Goal: Task Accomplishment & Management: Use online tool/utility

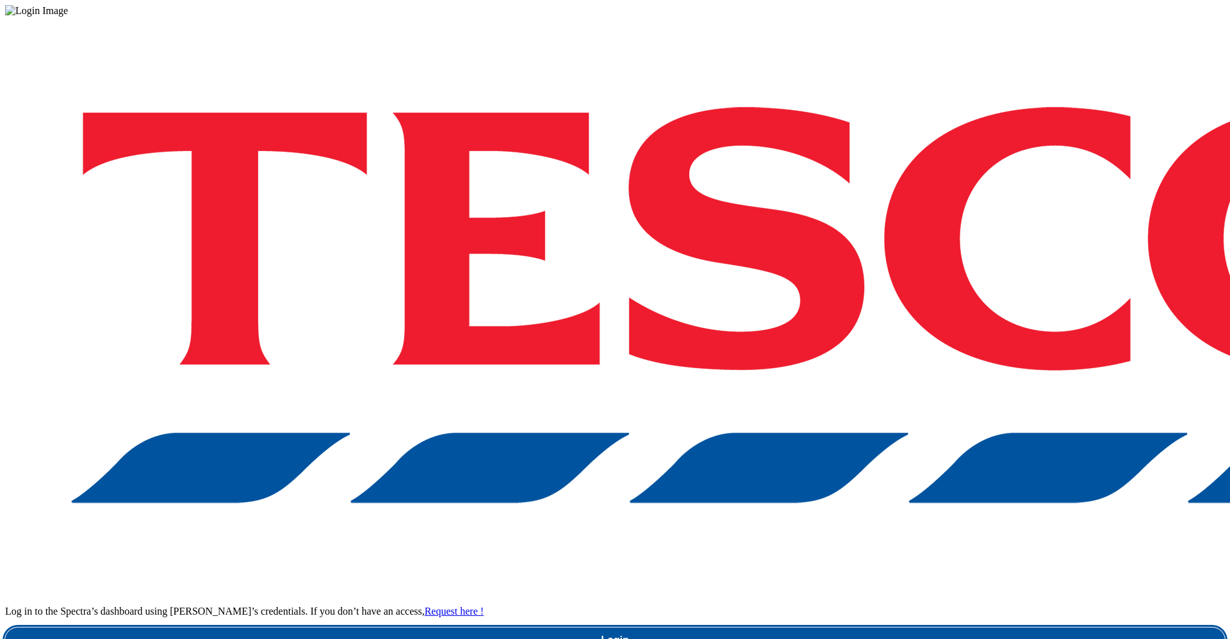
click at [947, 628] on link "Login" at bounding box center [614, 641] width 1219 height 26
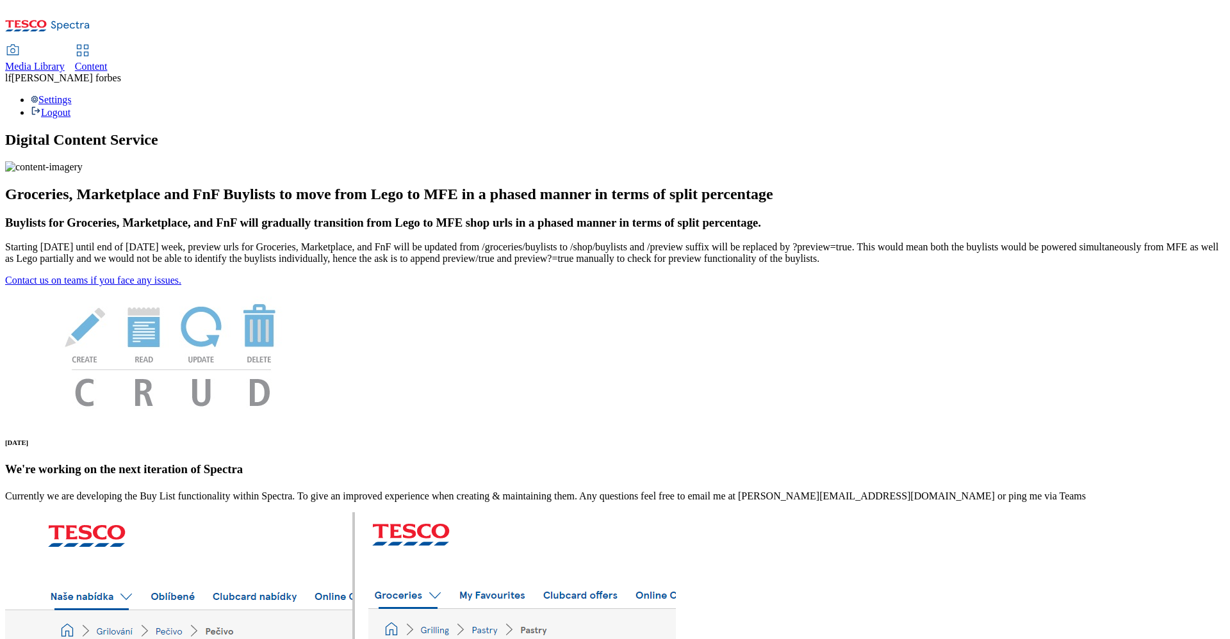
click at [108, 61] on span "Content" at bounding box center [91, 66] width 33 height 11
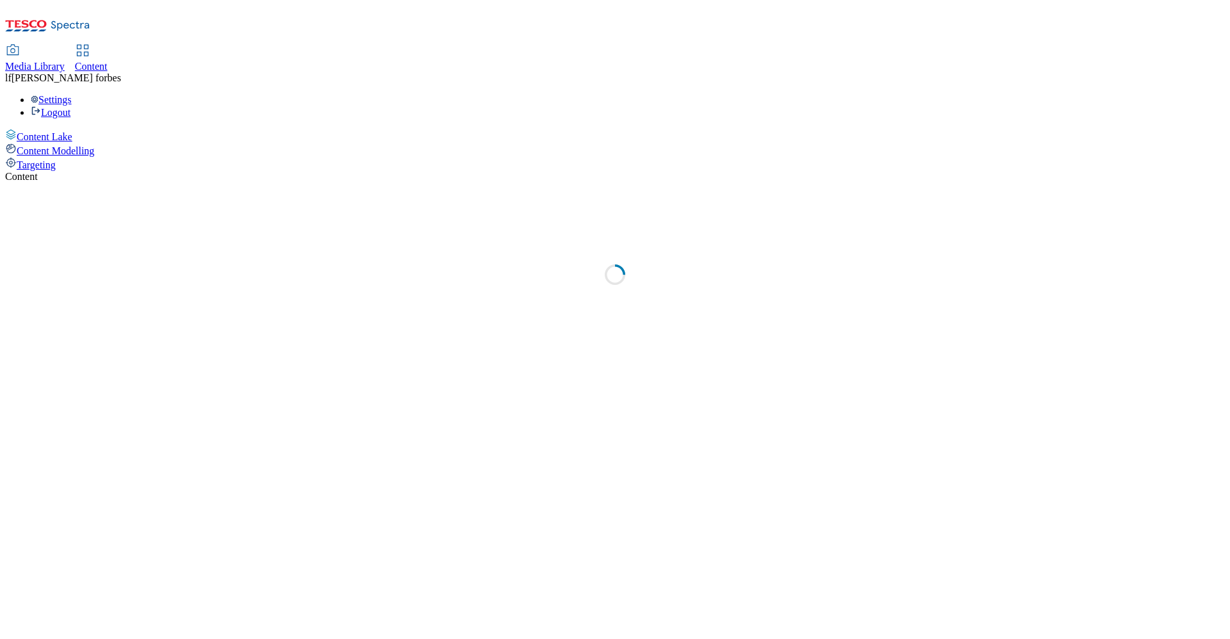
select select "ghs-uk"
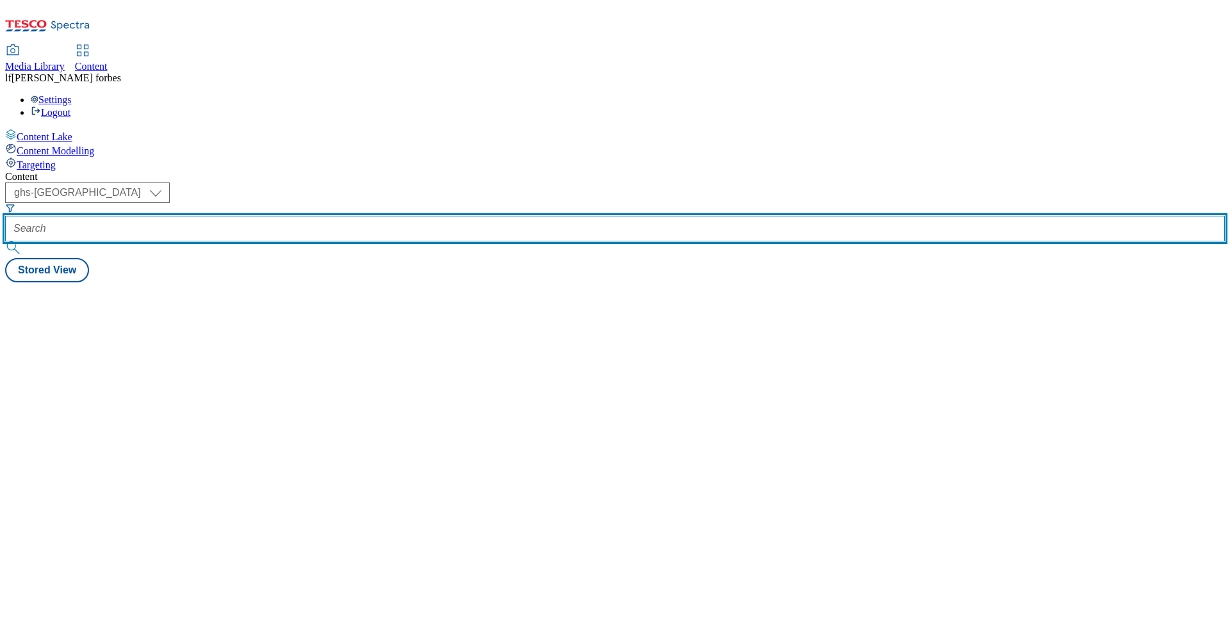
click at [343, 216] on input "text" at bounding box center [614, 229] width 1219 height 26
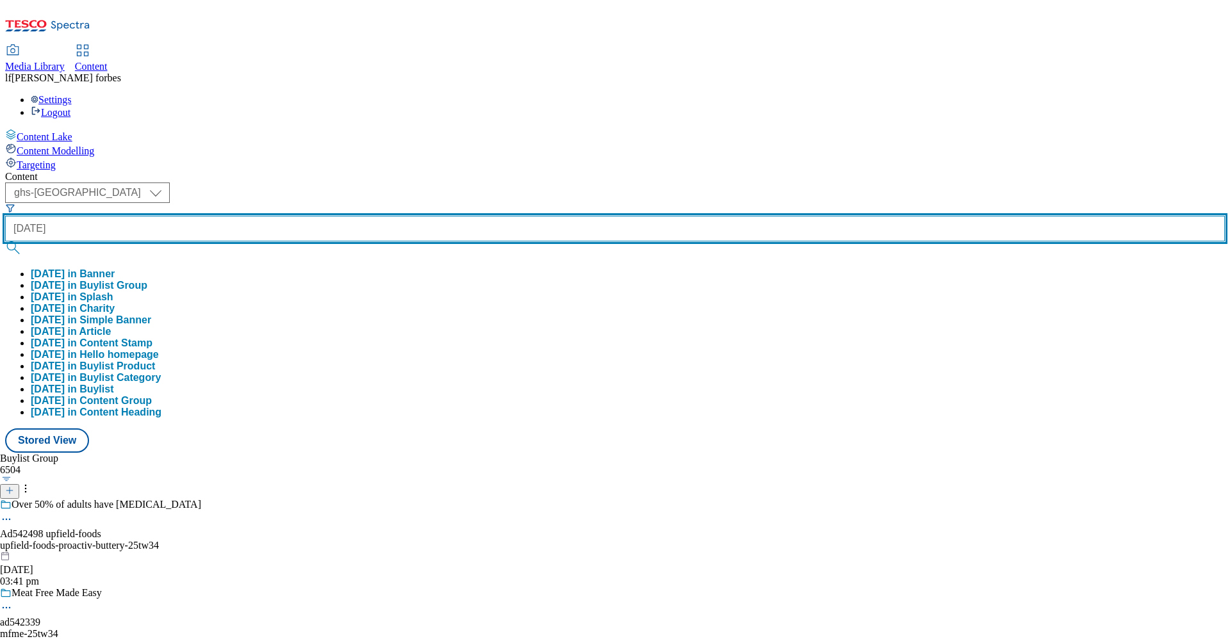
type input "halloween"
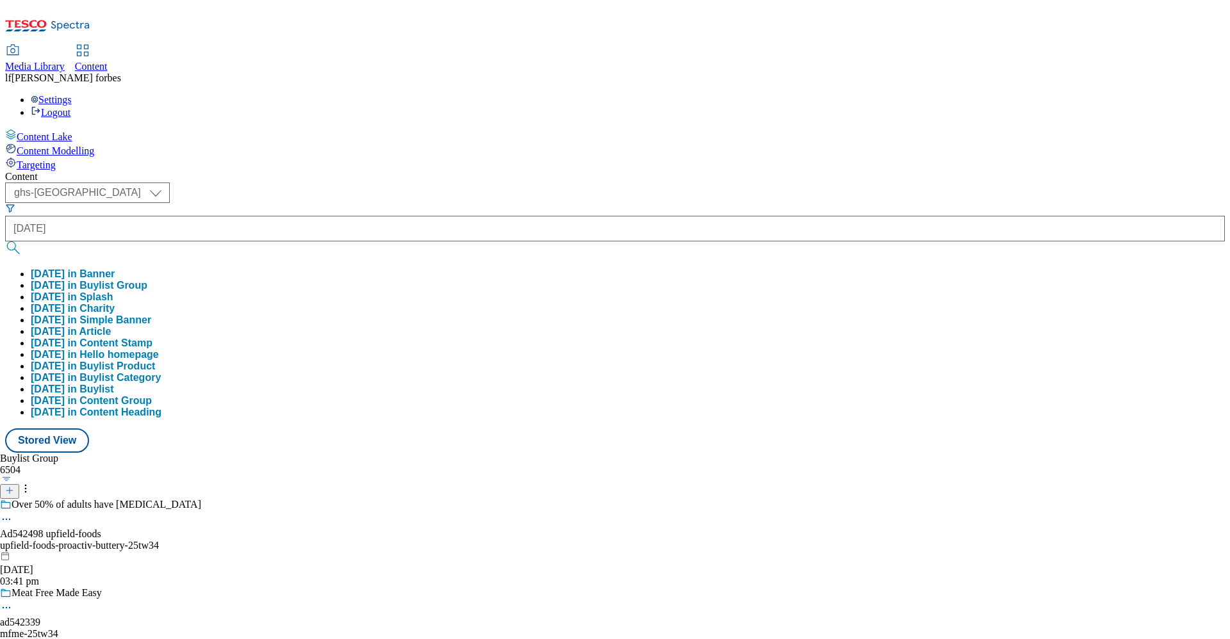
click at [23, 241] on button "submit" at bounding box center [14, 247] width 18 height 13
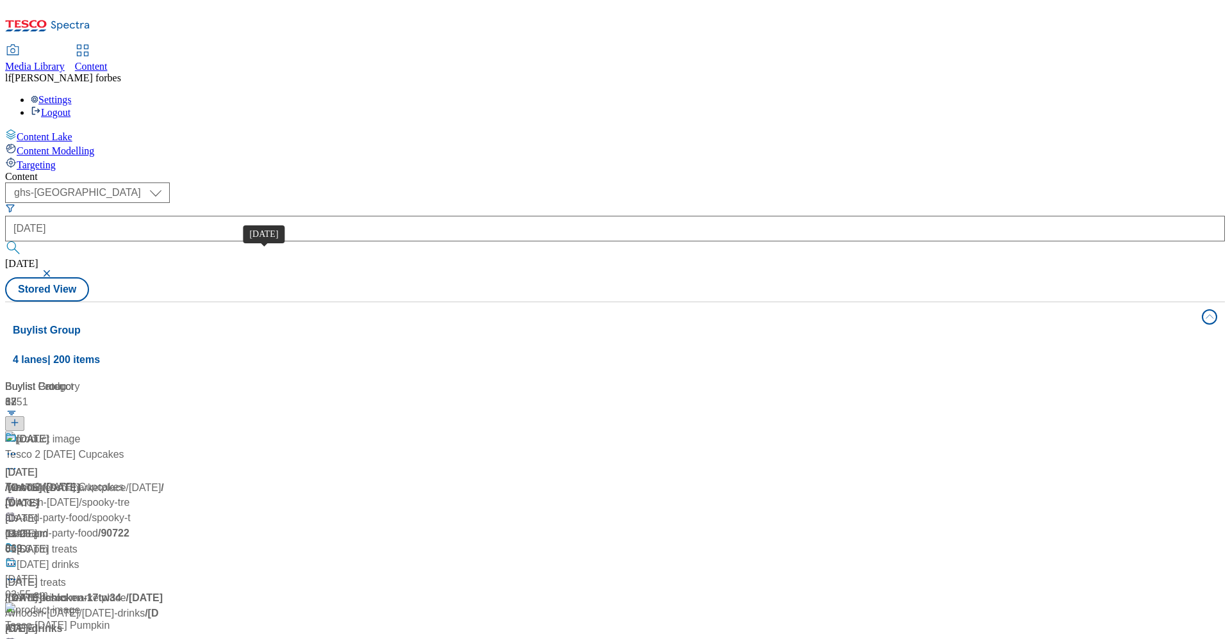
click at [49, 432] on div "Halloween" at bounding box center [33, 439] width 32 height 15
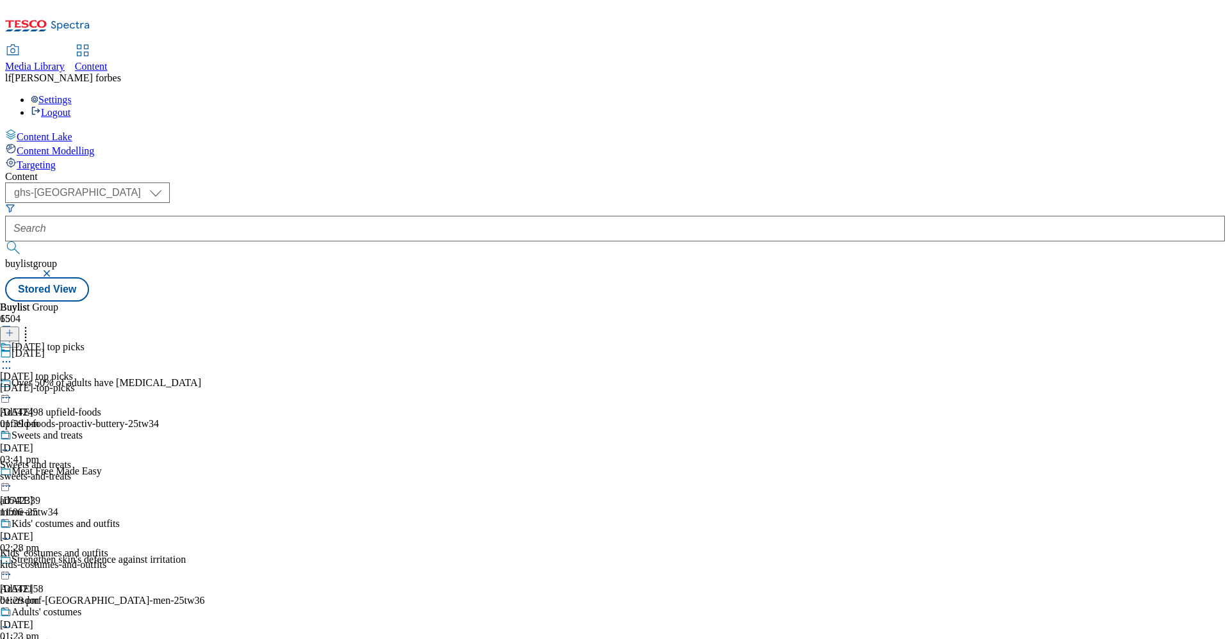
scroll to position [1606, 0]
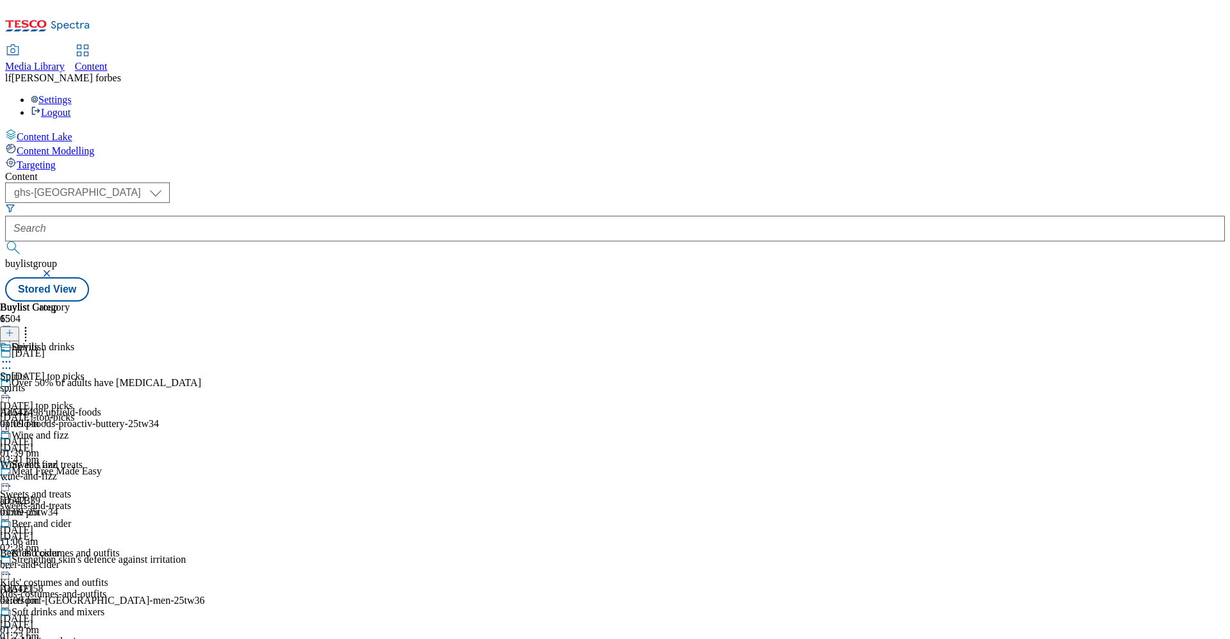
scroll to position [389, 0]
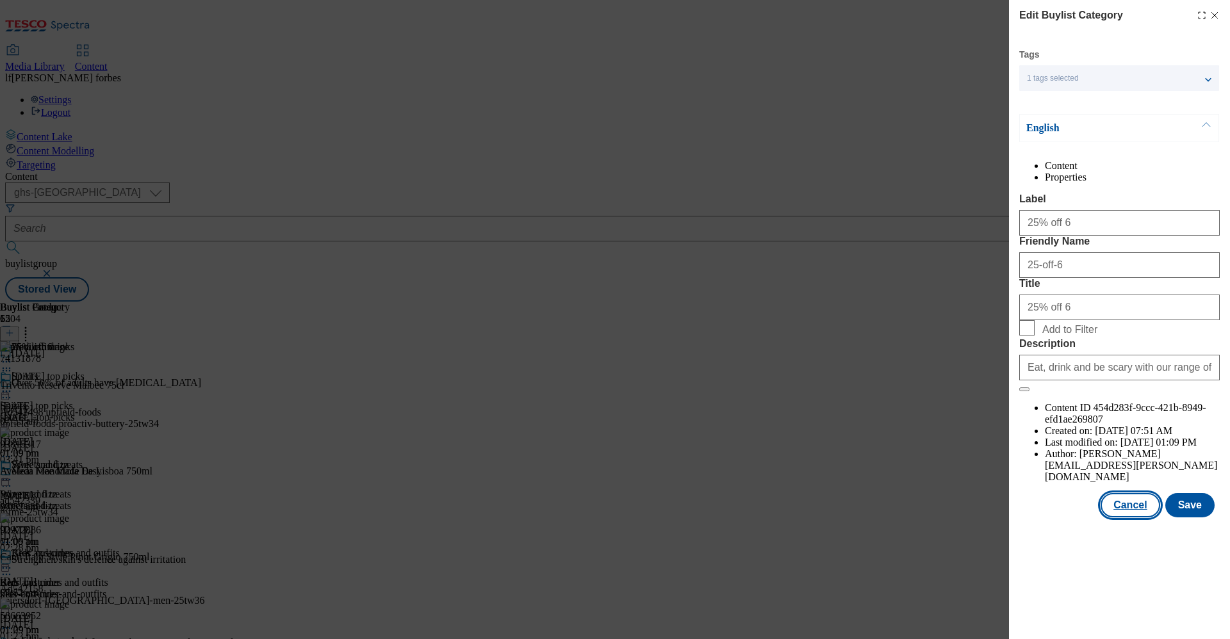
click at [1125, 517] on button "Cancel" at bounding box center [1129, 505] width 59 height 24
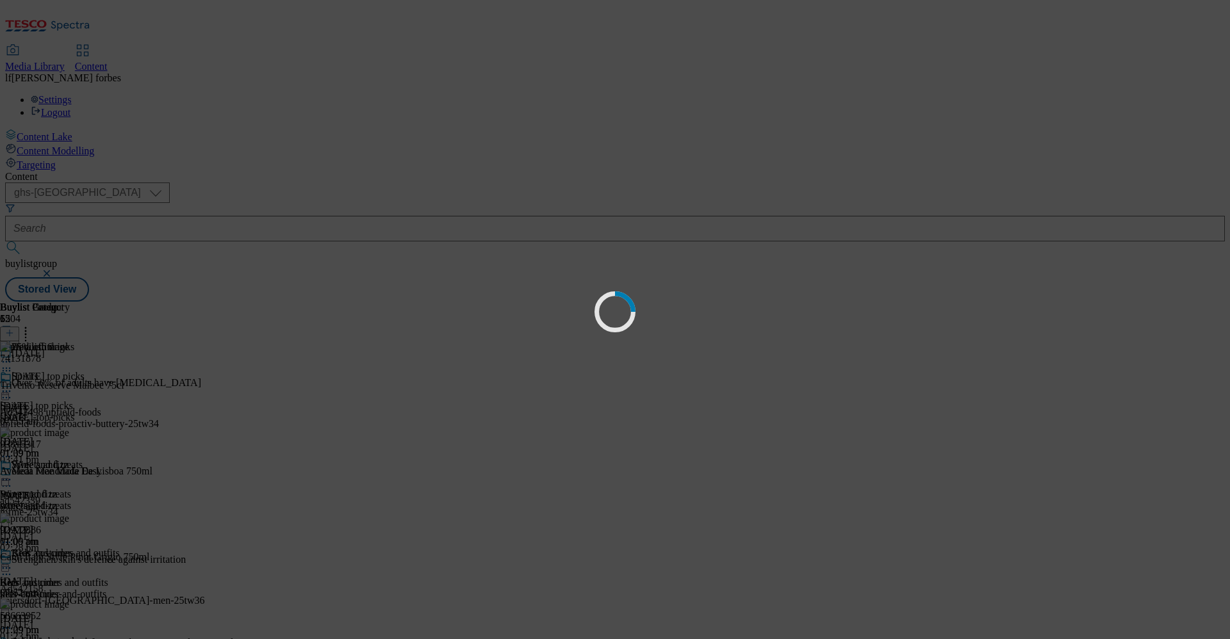
scroll to position [0, 0]
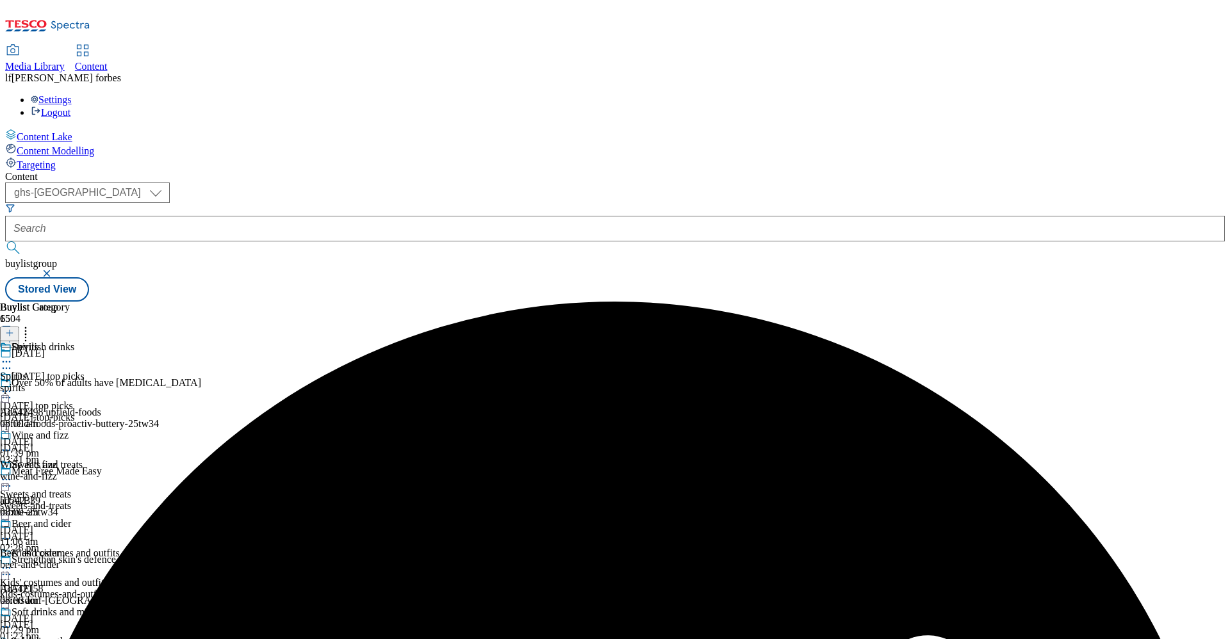
click at [13, 355] on icon at bounding box center [6, 361] width 13 height 13
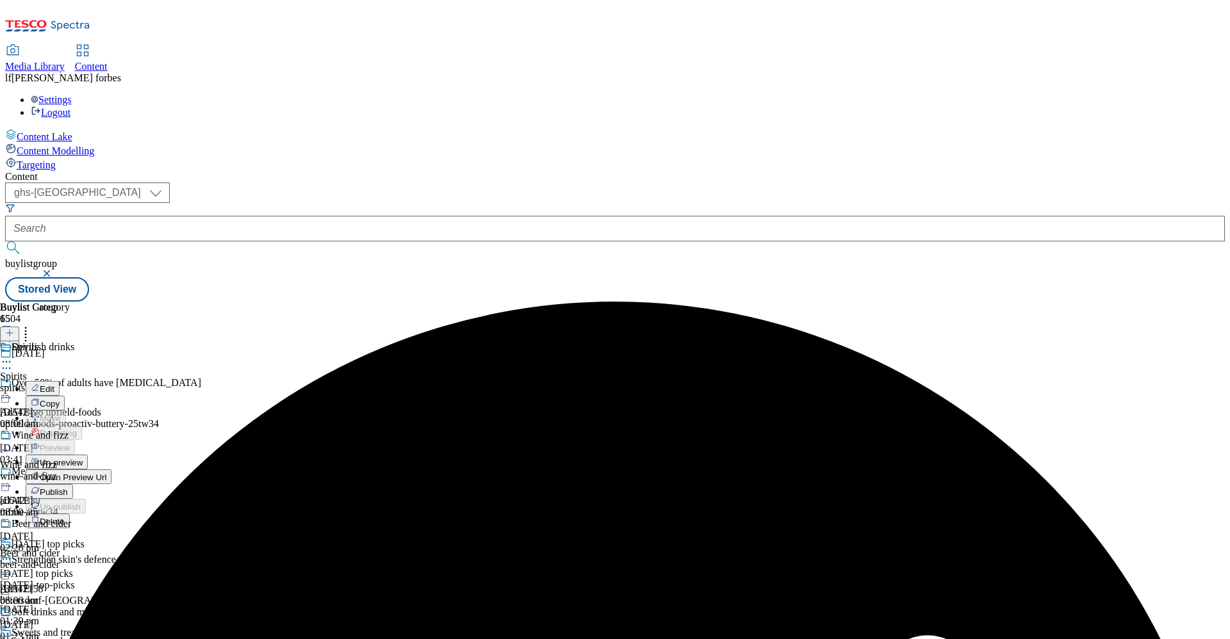
click at [83, 458] on span "Un-preview" at bounding box center [61, 463] width 43 height 10
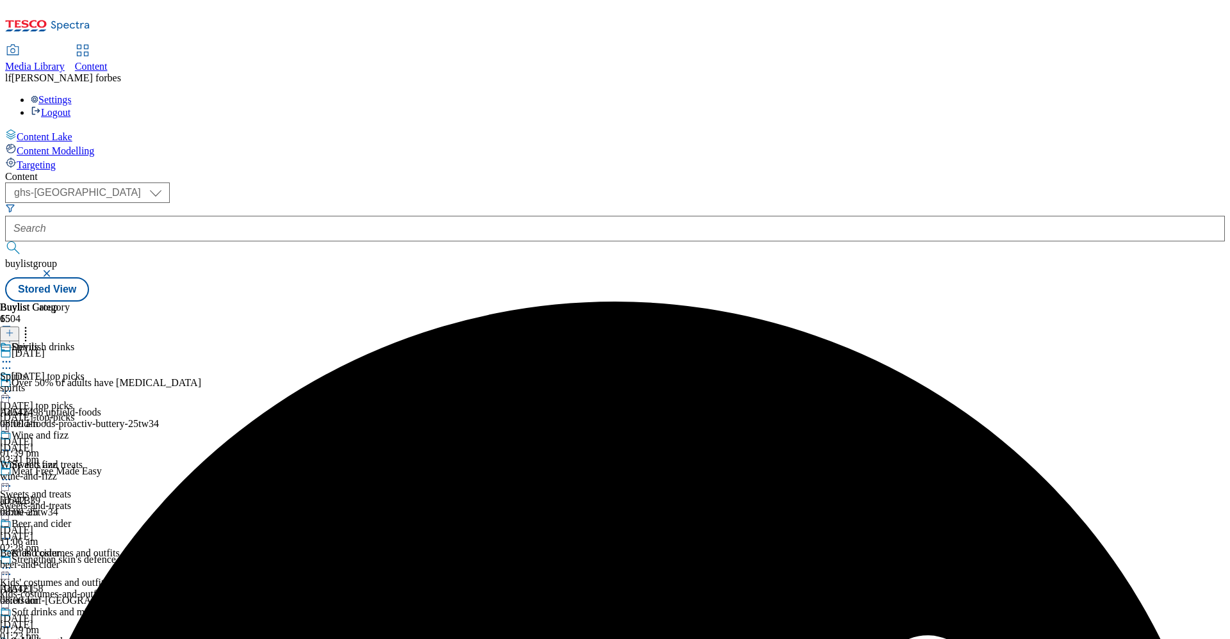
scroll to position [389, 0]
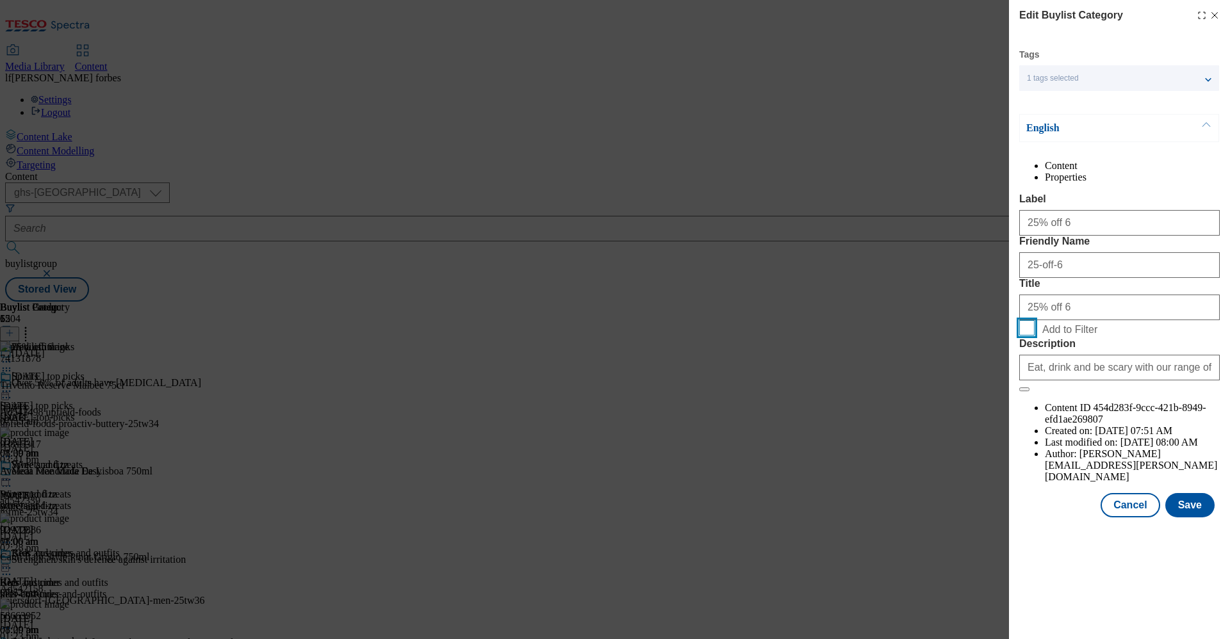
click at [1025, 336] on input "Add to Filter" at bounding box center [1026, 327] width 15 height 15
checkbox input "true"
click at [1178, 517] on button "Save" at bounding box center [1189, 505] width 49 height 24
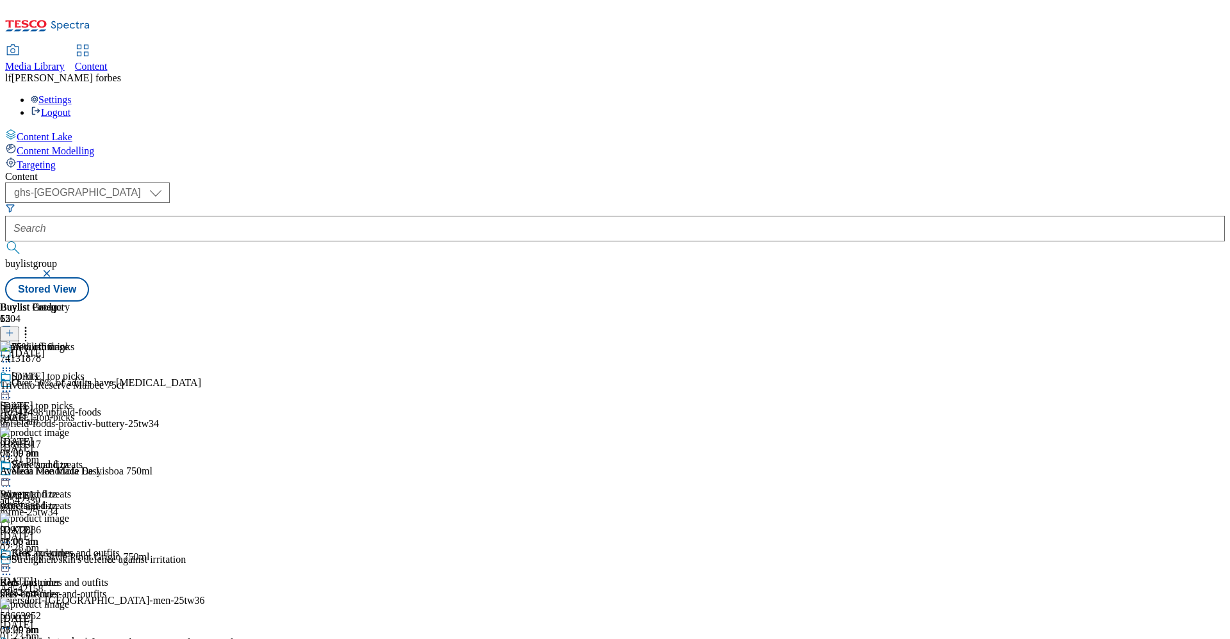
click at [13, 355] on icon at bounding box center [6, 361] width 13 height 13
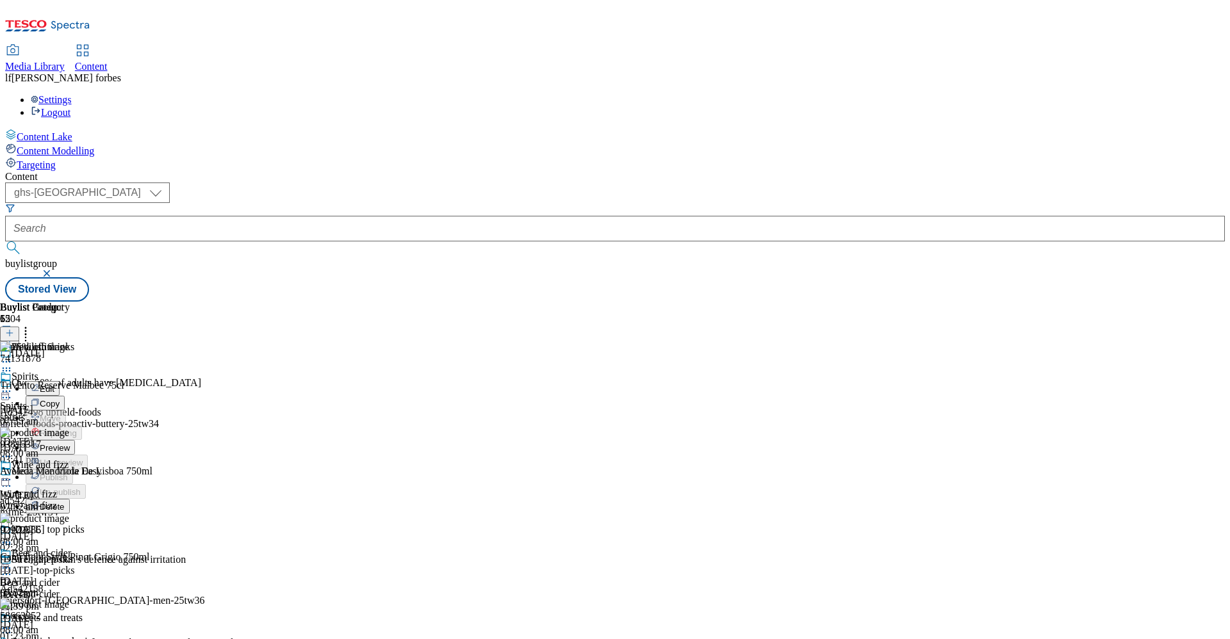
click at [70, 443] on span "Preview" at bounding box center [55, 448] width 30 height 10
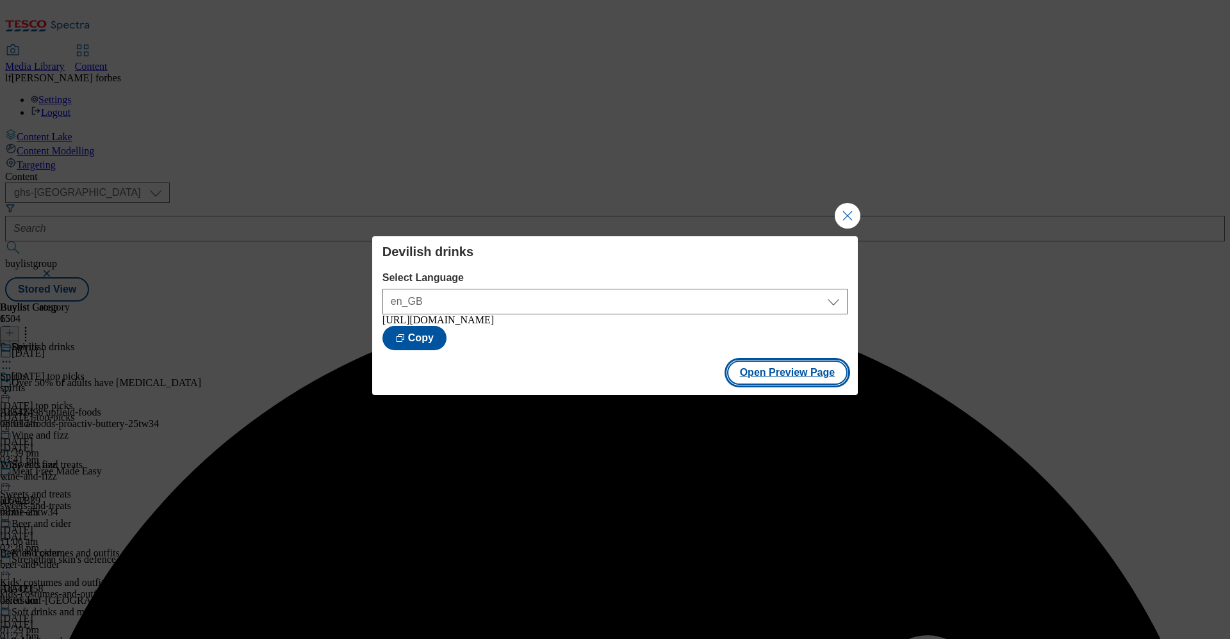
click at [800, 377] on button "Open Preview Page" at bounding box center [787, 373] width 121 height 24
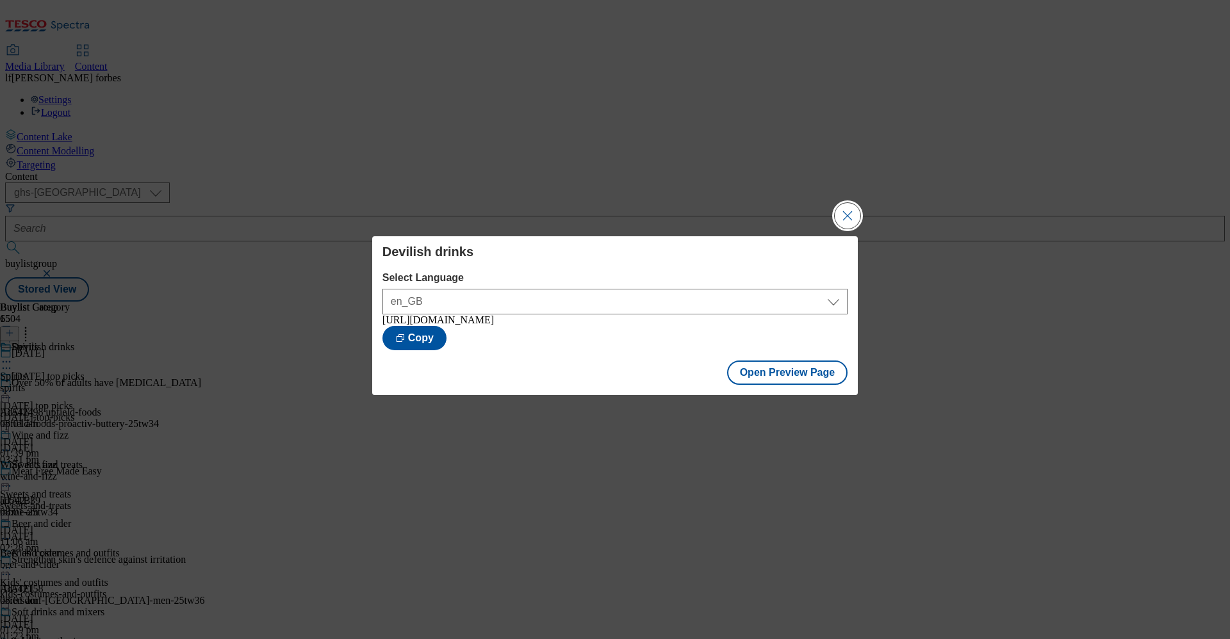
click at [849, 203] on button "Close Modal" at bounding box center [847, 216] width 26 height 26
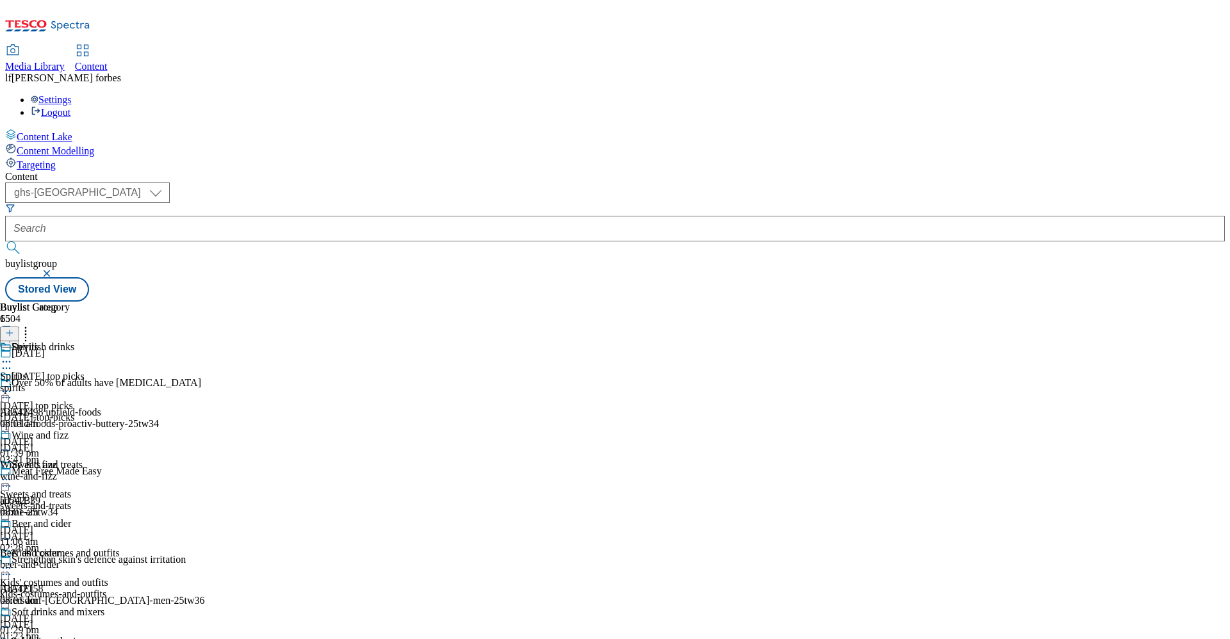
click at [13, 355] on icon at bounding box center [6, 361] width 13 height 13
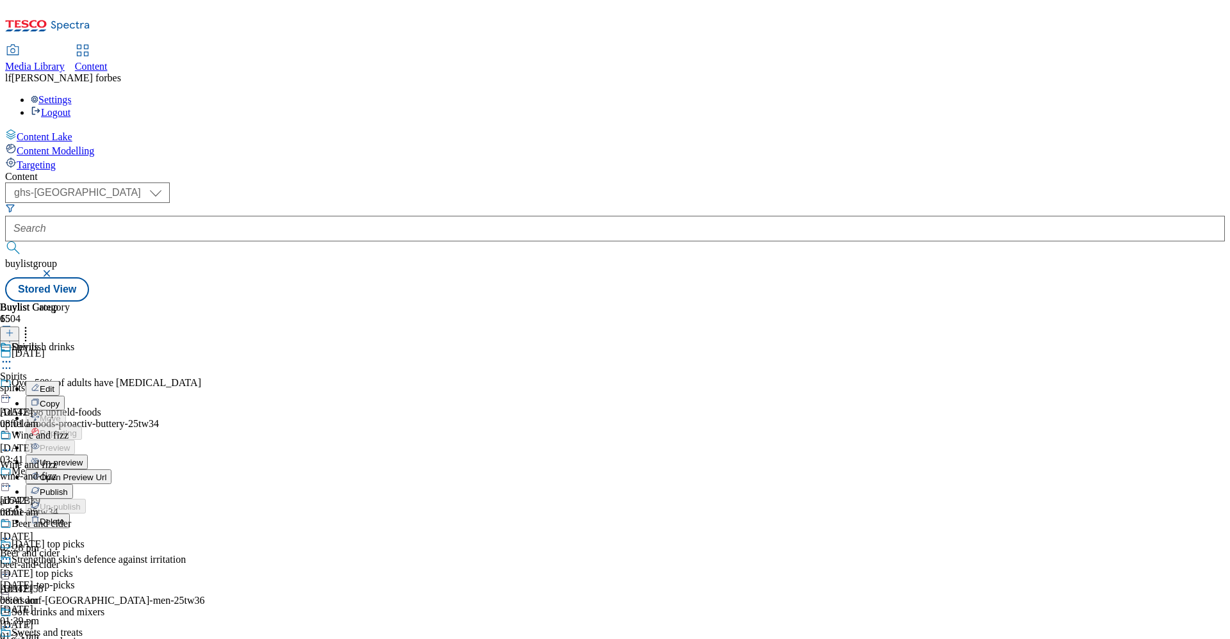
click at [68, 487] on span "Publish" at bounding box center [54, 492] width 28 height 10
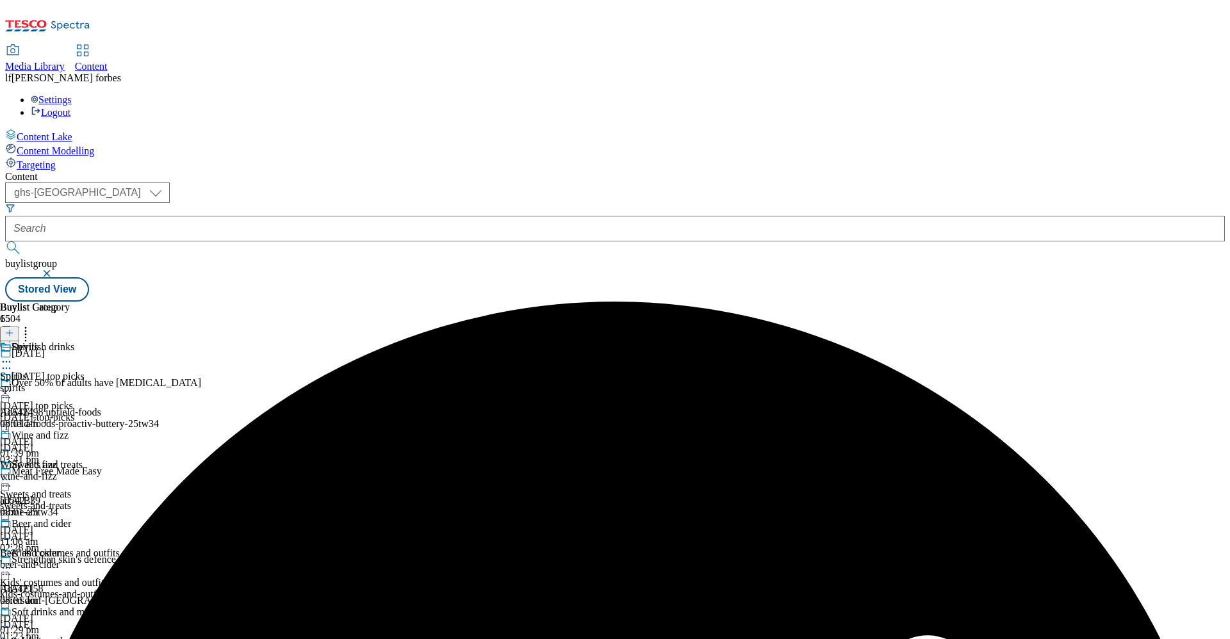
scroll to position [389, 0]
